Goal: Information Seeking & Learning: Check status

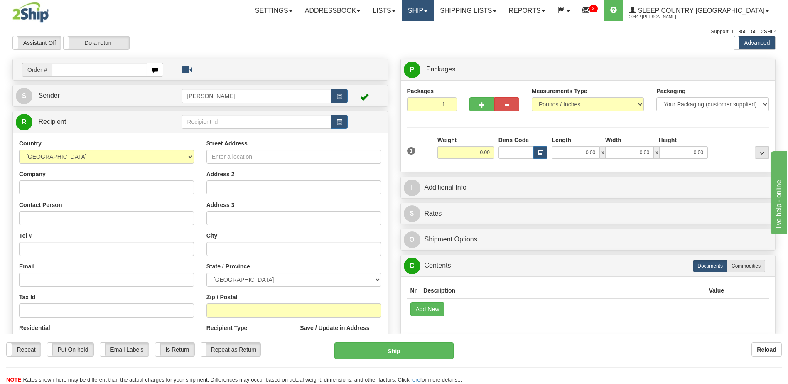
click at [434, 10] on link "Ship" at bounding box center [418, 10] width 32 height 21
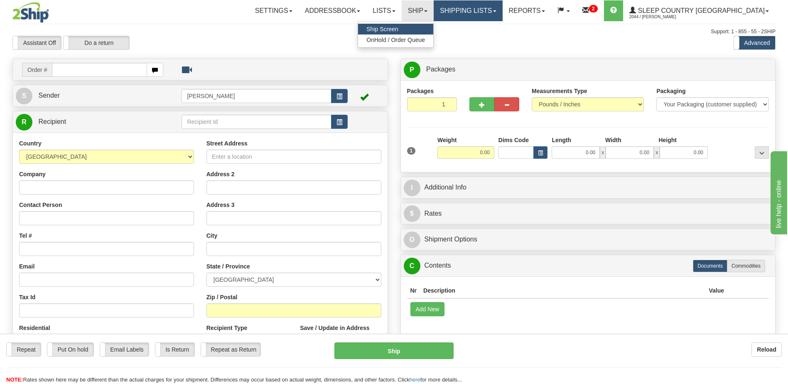
click at [502, 13] on link "Shipping lists" at bounding box center [468, 10] width 69 height 21
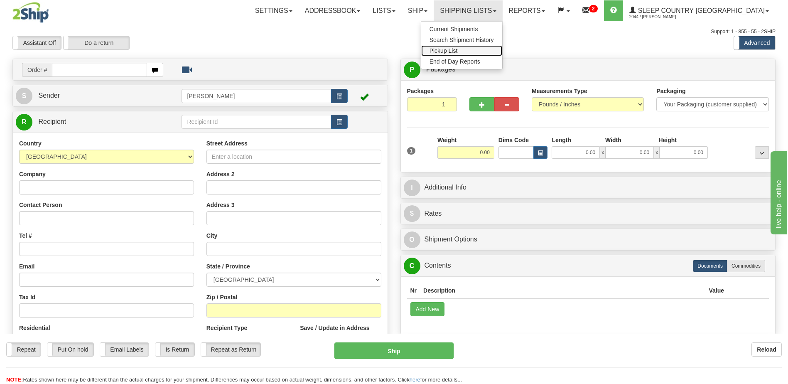
click at [500, 48] on link "Pickup List" at bounding box center [461, 50] width 81 height 11
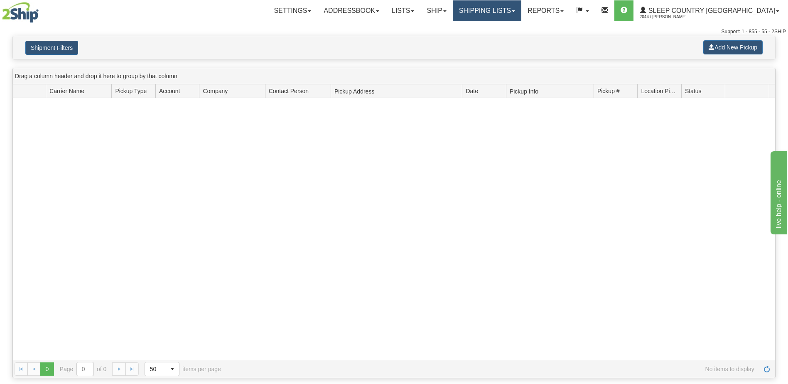
click at [522, 14] on link "Shipping lists" at bounding box center [487, 10] width 69 height 21
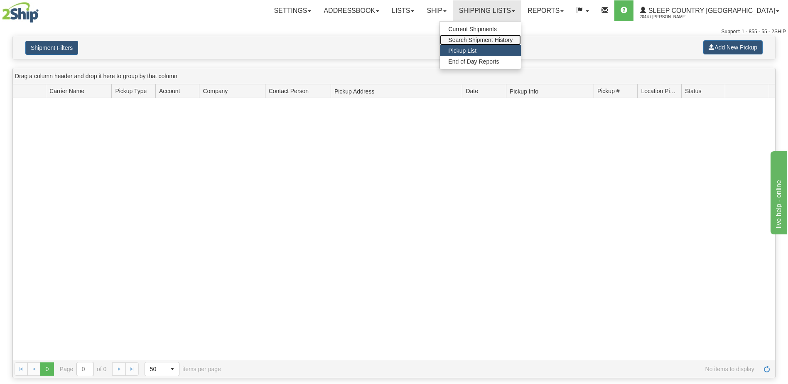
click at [513, 38] on span "Search Shipment History" at bounding box center [480, 40] width 64 height 7
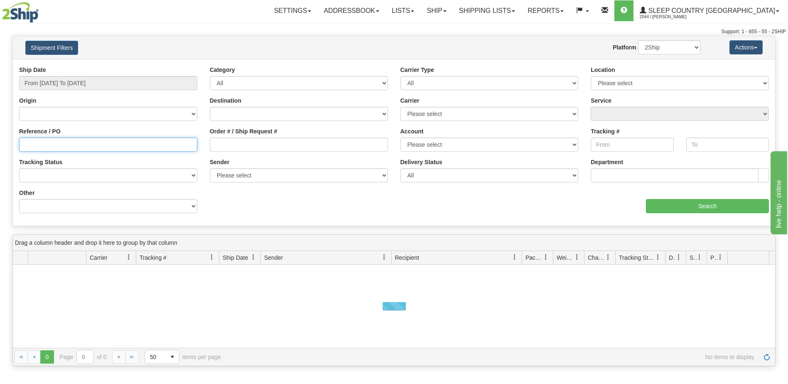
click at [61, 142] on input "Reference / PO" at bounding box center [108, 145] width 178 height 14
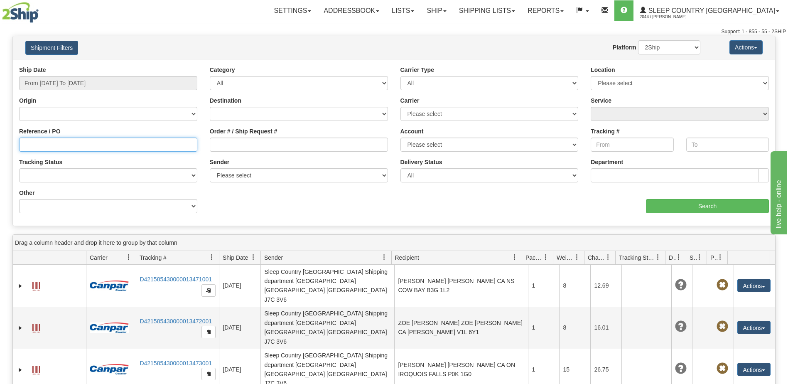
paste input "9002H954036"
type input "9002H954036"
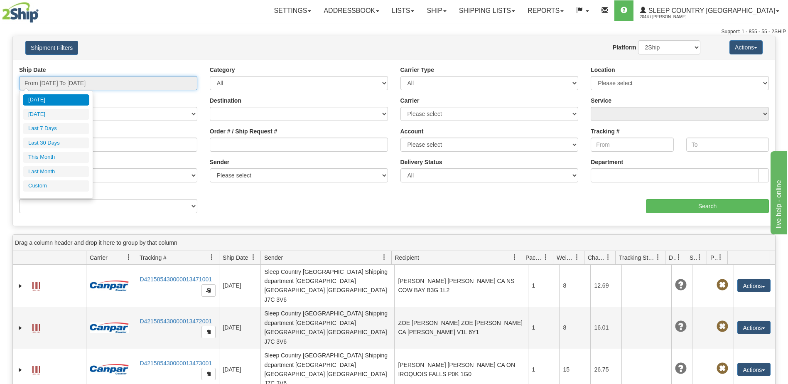
click at [55, 86] on input "From [DATE] To [DATE]" at bounding box center [108, 83] width 178 height 14
click at [52, 173] on li "Last Month" at bounding box center [56, 171] width 66 height 11
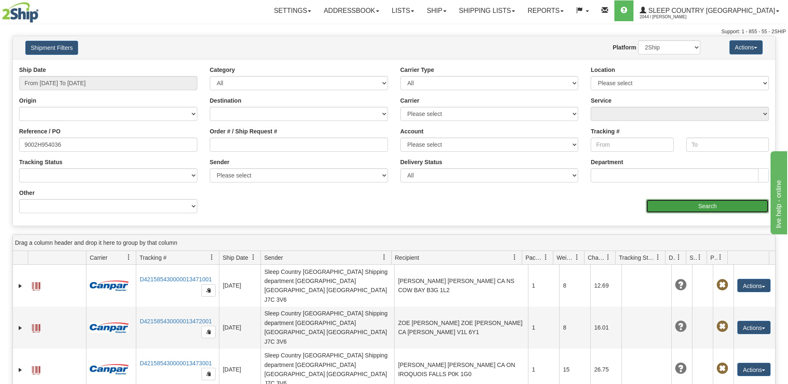
click at [697, 210] on input "Search" at bounding box center [707, 206] width 123 height 14
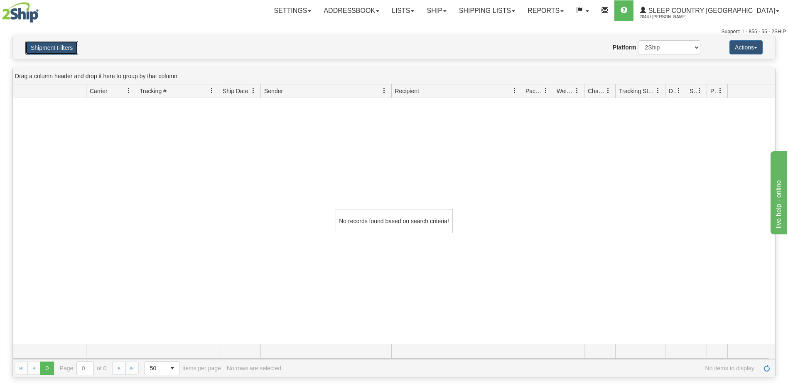
click at [64, 49] on button "Shipment Filters" at bounding box center [51, 48] width 53 height 14
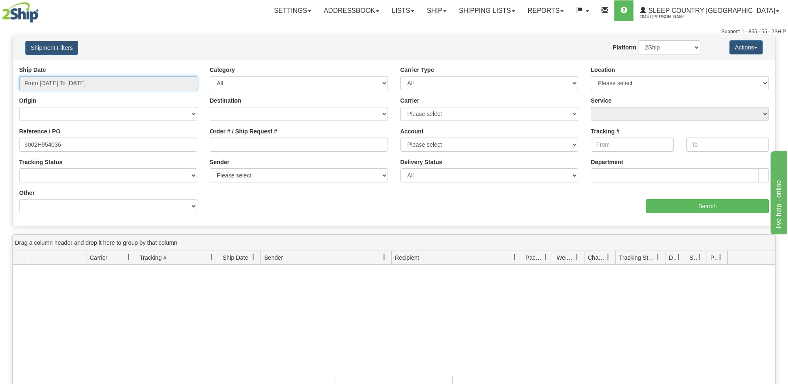
click at [71, 77] on input "From [DATE] To [DATE]" at bounding box center [108, 83] width 178 height 14
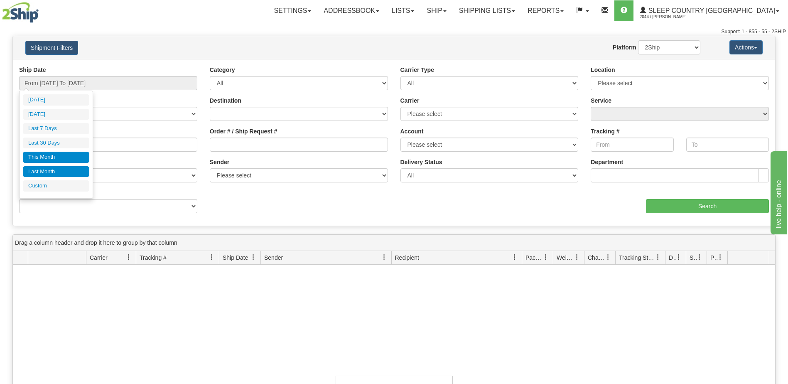
click at [48, 159] on li "This Month" at bounding box center [56, 157] width 66 height 11
type input "From [DATE] To [DATE]"
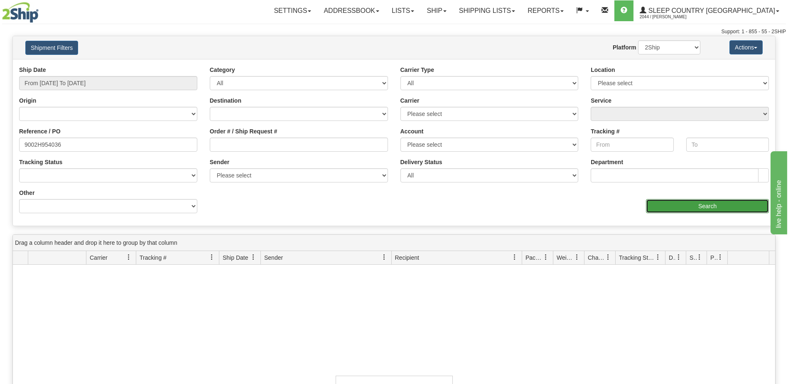
click at [692, 208] on input "Search" at bounding box center [707, 206] width 123 height 14
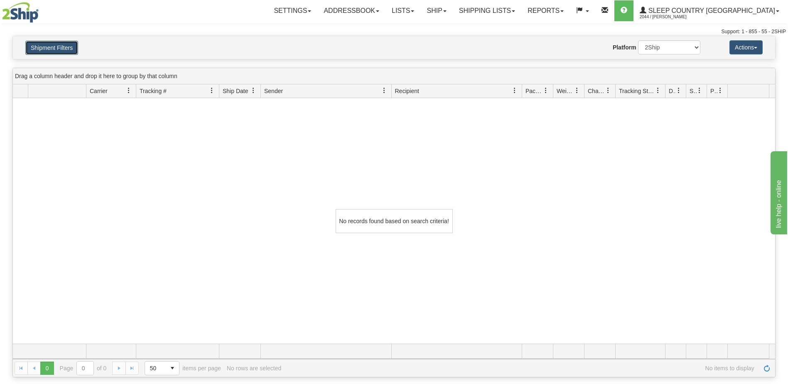
click at [62, 45] on button "Shipment Filters" at bounding box center [51, 48] width 53 height 14
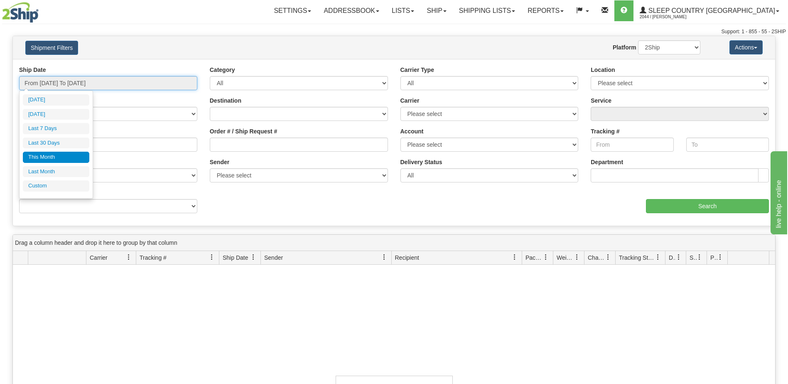
click at [70, 81] on input "From [DATE] To [DATE]" at bounding box center [108, 83] width 178 height 14
type input "[DATE]"
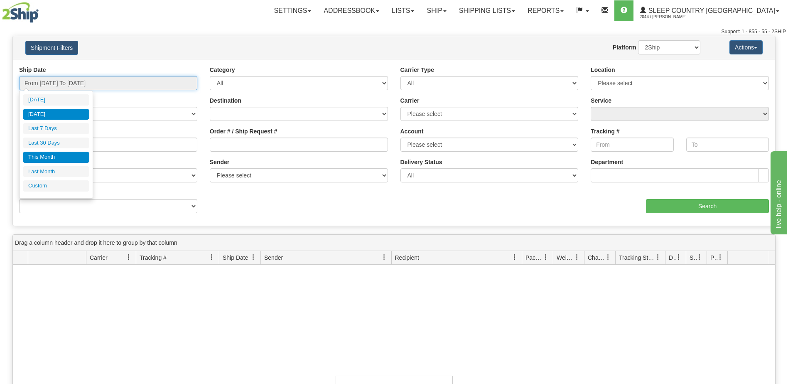
type input "[DATE]"
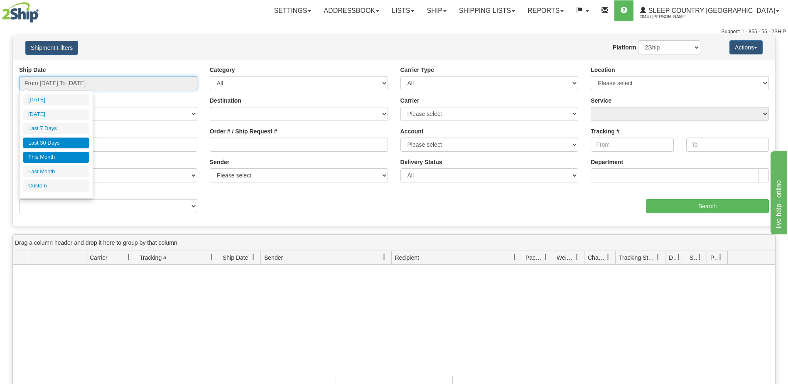
type input "[DATE]"
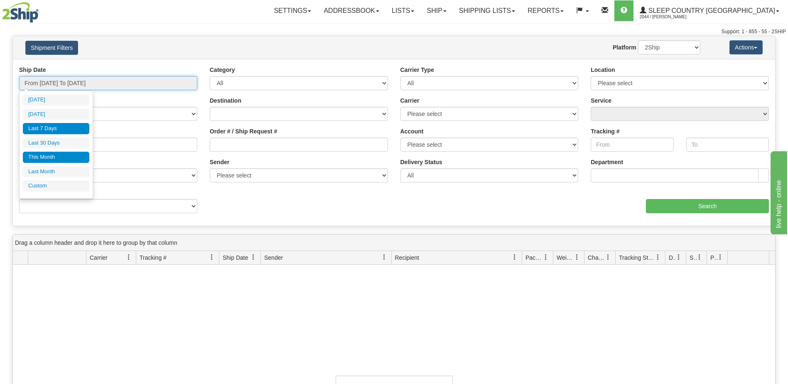
type input "[DATE]"
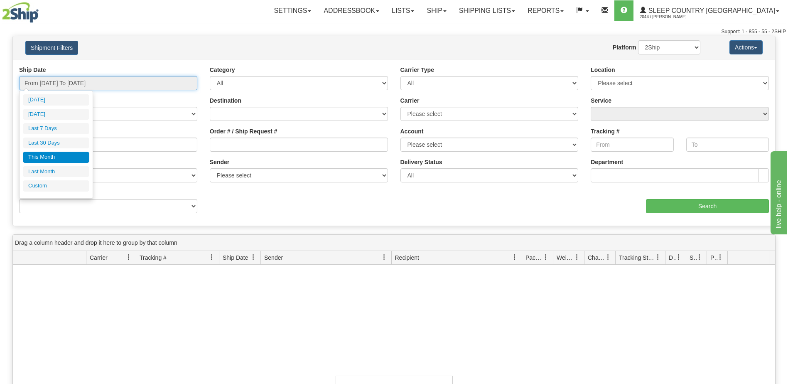
type input "[DATE]"
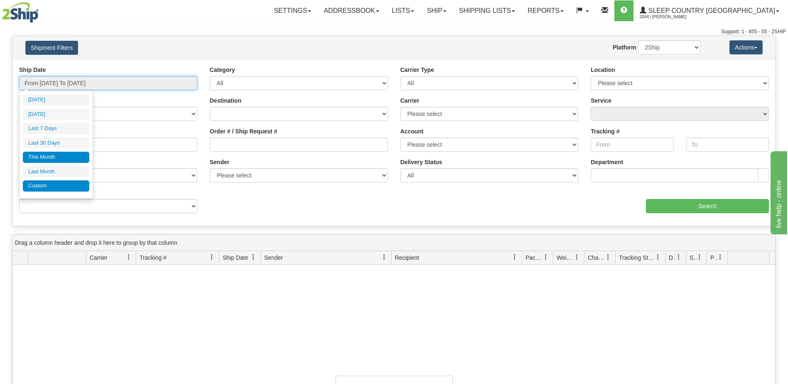
type input "[DATE]"
click at [42, 187] on li "Custom" at bounding box center [56, 185] width 66 height 11
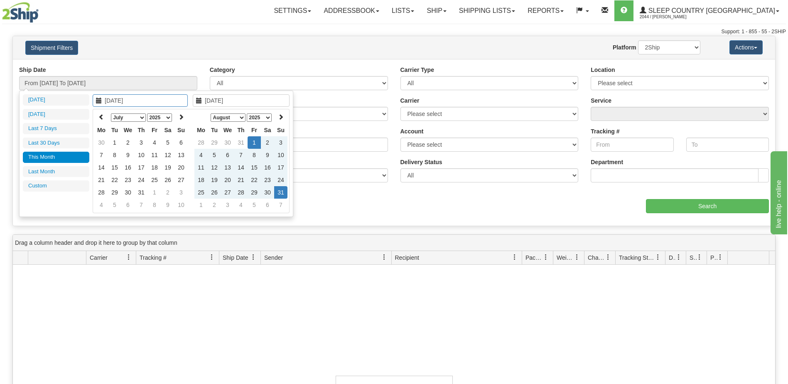
type input "[DATE]"
click at [103, 118] on icon at bounding box center [101, 117] width 6 height 6
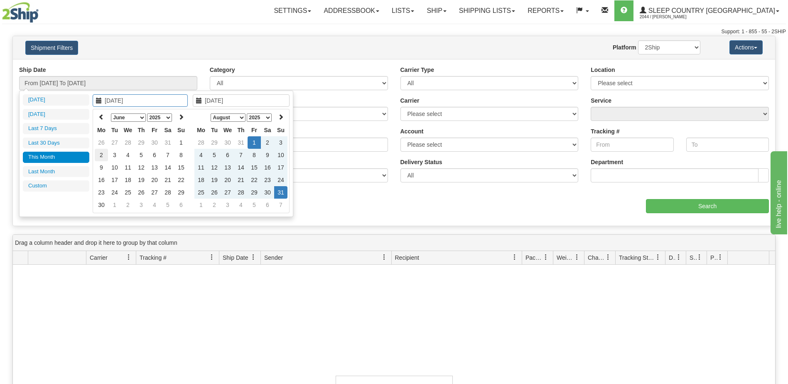
type input "[DATE]"
click at [101, 157] on td "2" at bounding box center [101, 155] width 13 height 12
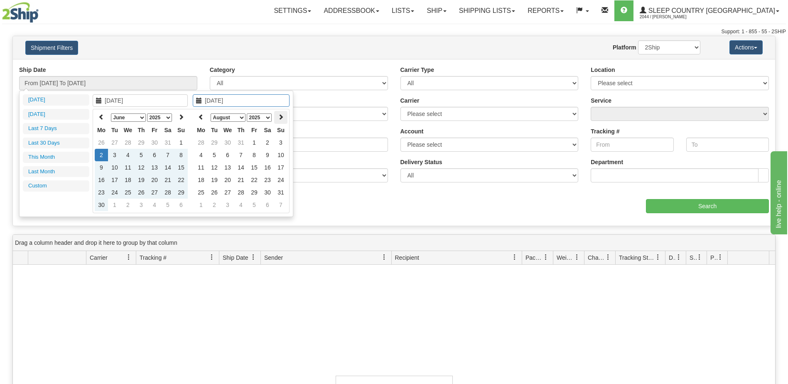
click at [281, 117] on icon at bounding box center [281, 117] width 6 height 6
type input "[DATE]"
click at [255, 143] on td "29" at bounding box center [254, 142] width 13 height 12
type input "From [DATE] To [DATE]"
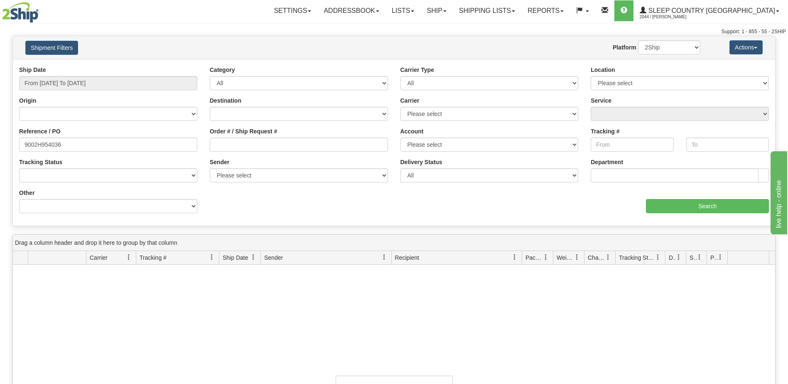
click at [697, 214] on div "Ship Date From [DATE] To [DATE] Category All Inbound Outbound Carrier Type All …" at bounding box center [394, 143] width 763 height 154
click at [695, 209] on input "Search" at bounding box center [707, 206] width 123 height 14
